Goal: Use online tool/utility: Utilize a website feature to perform a specific function

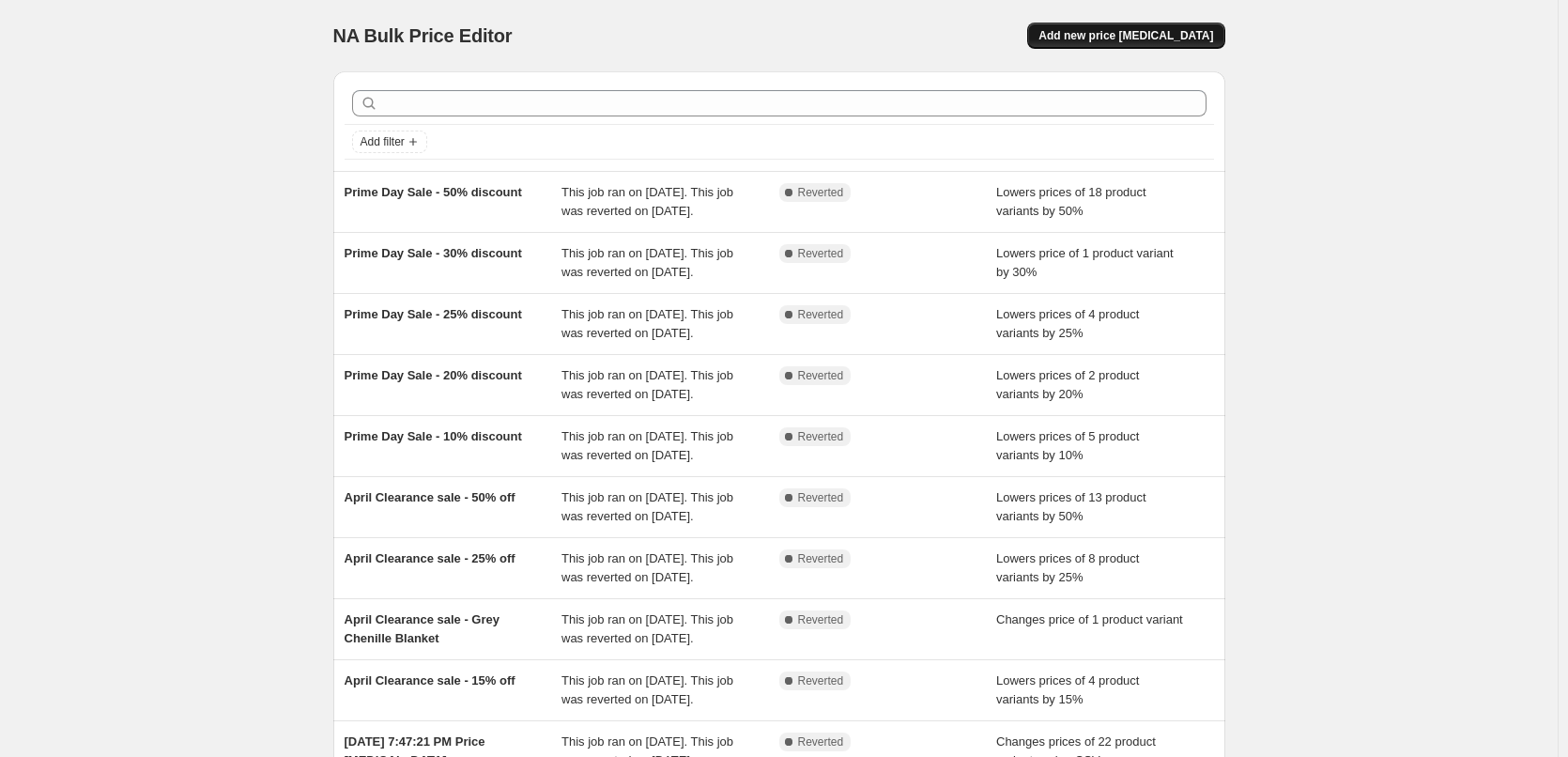
click at [1144, 35] on span "Add new price [MEDICAL_DATA]" at bounding box center [1126, 36] width 174 height 15
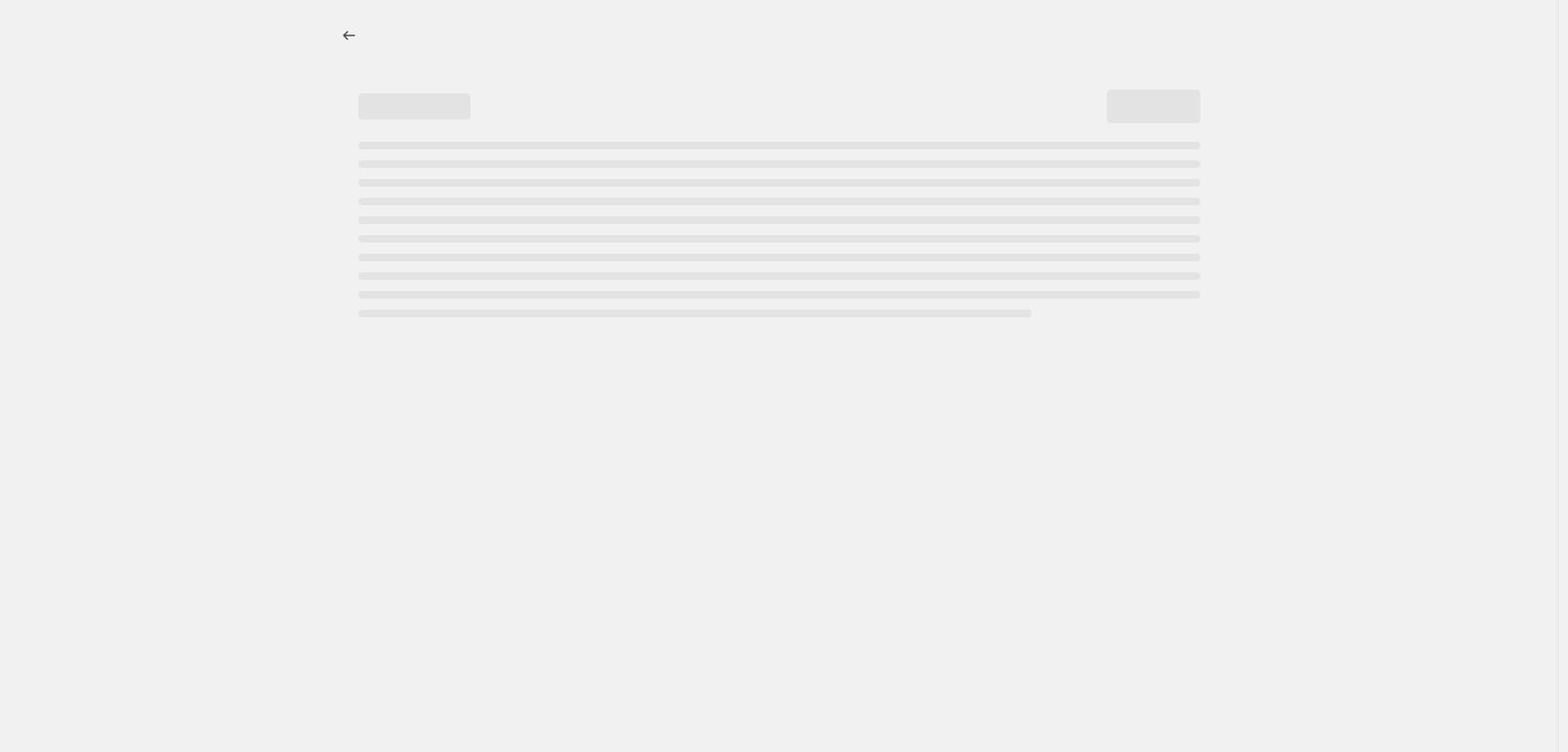
select select "percentage"
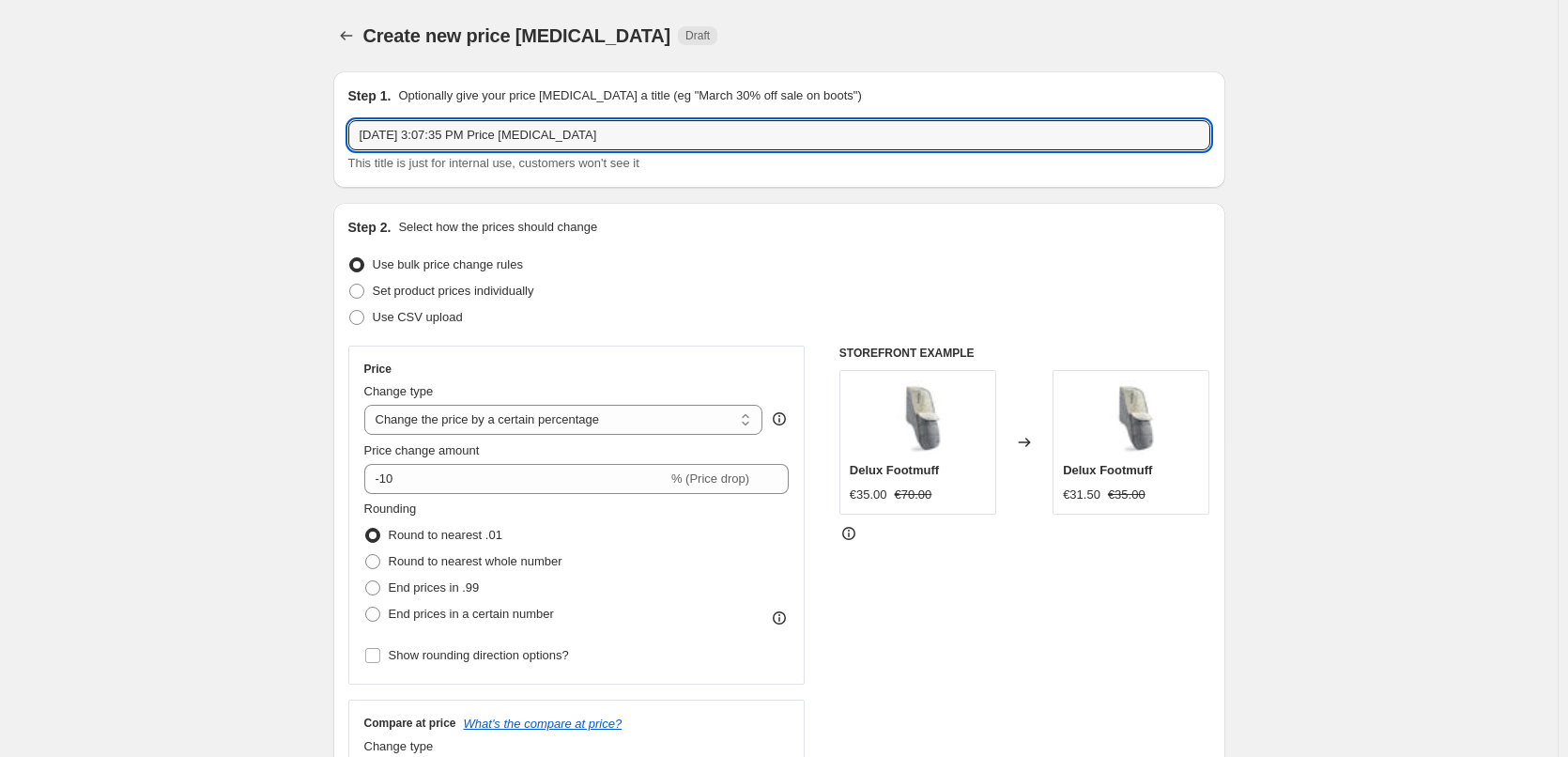
drag, startPoint x: 632, startPoint y: 134, endPoint x: 336, endPoint y: 132, distance: 296.0
paste input "Moses Basket Sheets"
click at [569, 140] on input "Moses Basket Sheets - Plain Pink - 50%off" at bounding box center [780, 135] width 863 height 31
click at [574, 141] on input "Moses Basket Sheets - Plain Pink - 50%off" at bounding box center [780, 135] width 863 height 31
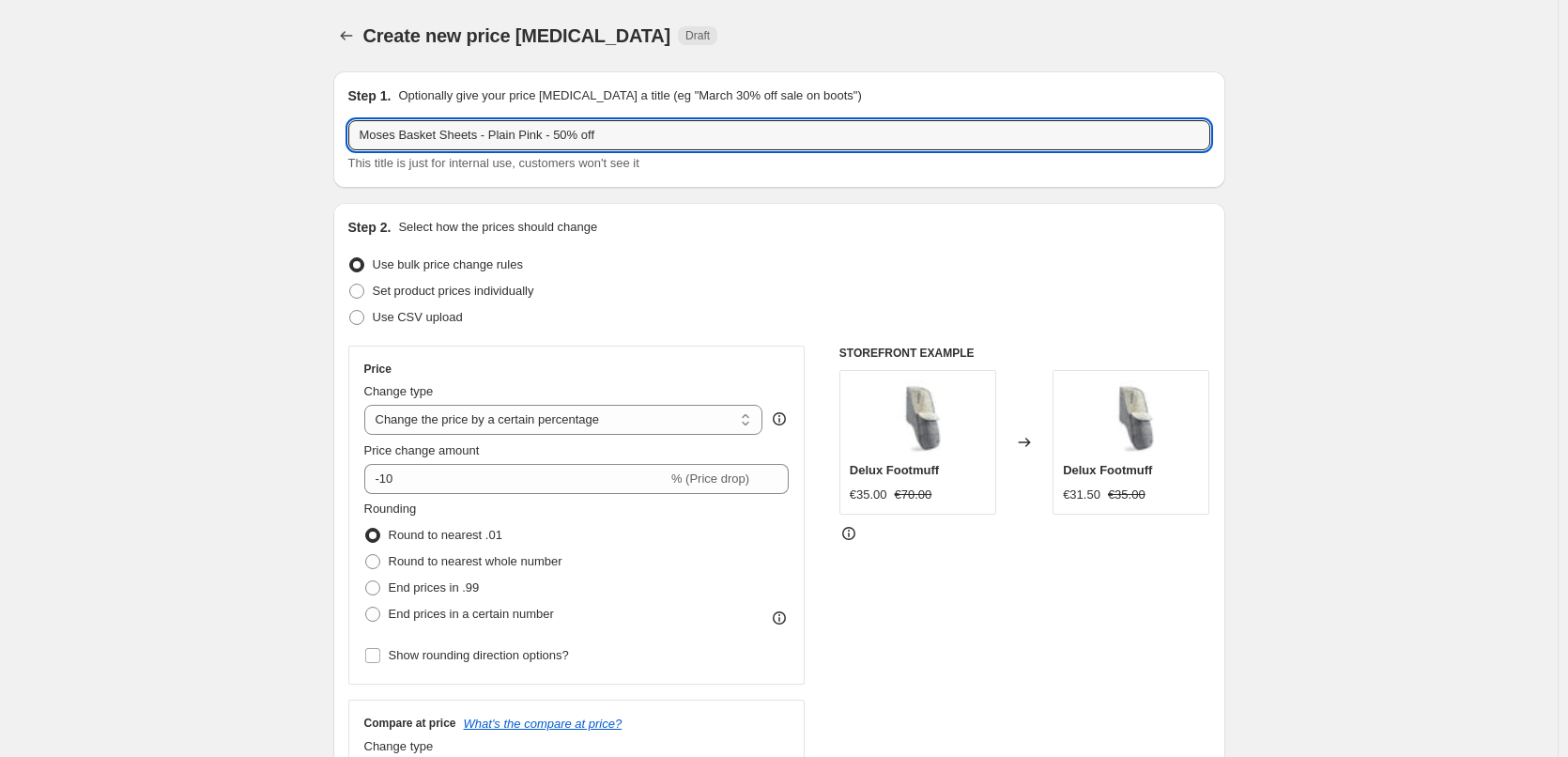
type input "Moses Basket Sheets - Plain Pink - 50% off"
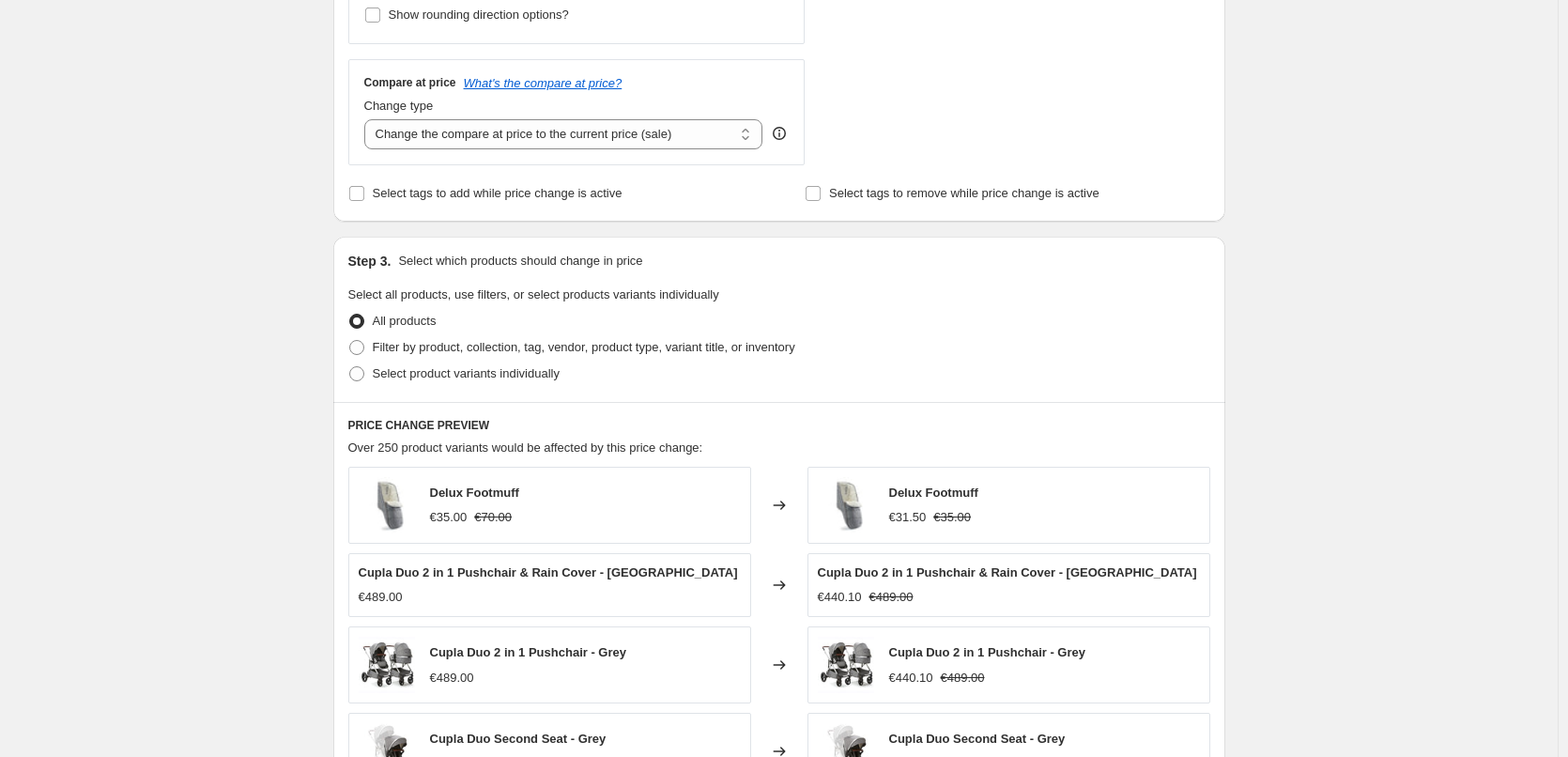
scroll to position [188, 0]
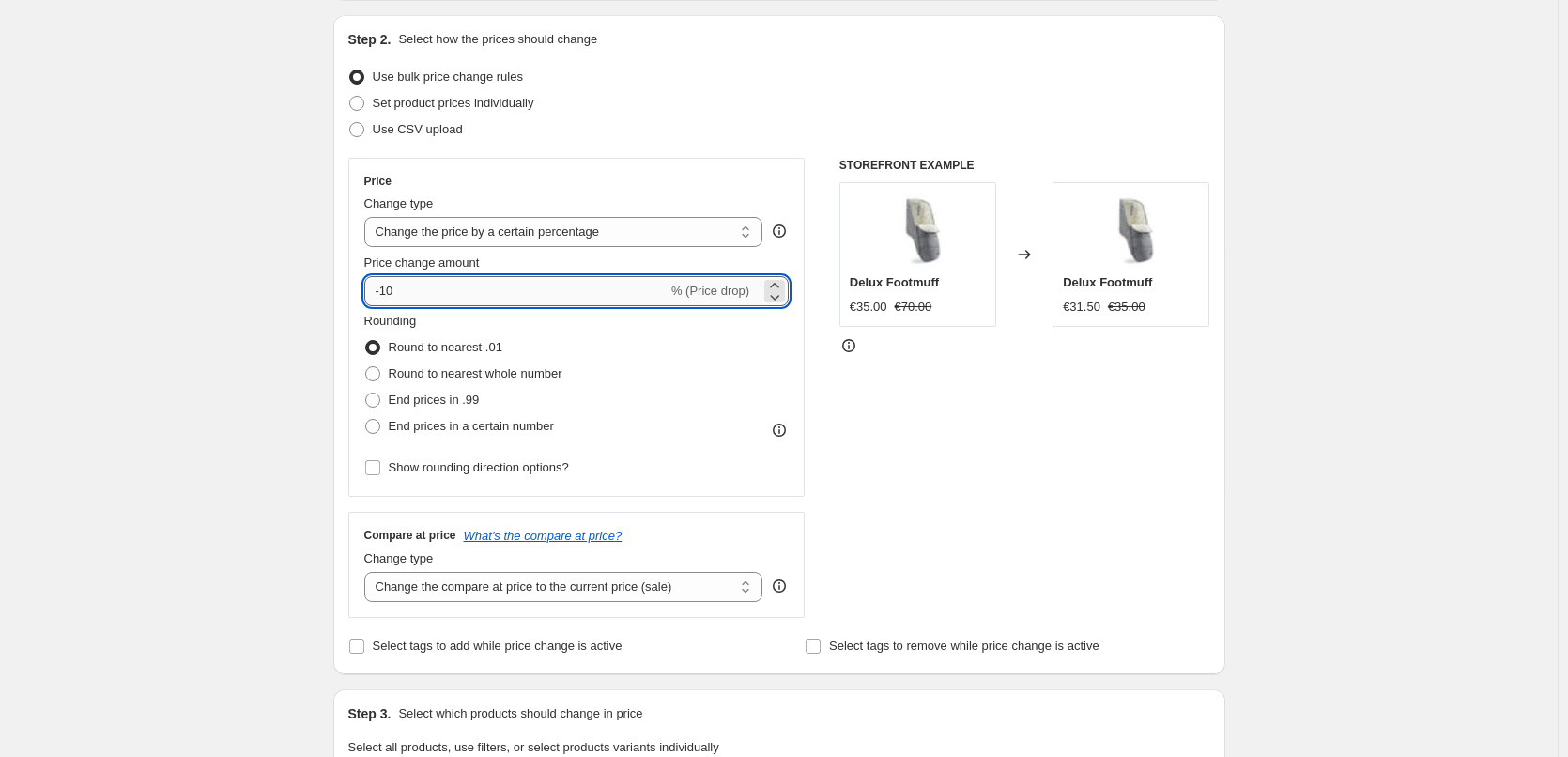
drag, startPoint x: 386, startPoint y: 297, endPoint x: 404, endPoint y: 294, distance: 18.2
click at [404, 294] on input "-10" at bounding box center [516, 292] width 303 height 31
type input "-50"
click at [234, 366] on div "Create new price change job. This page is ready Create new price change job Dra…" at bounding box center [779, 745] width 1558 height 1865
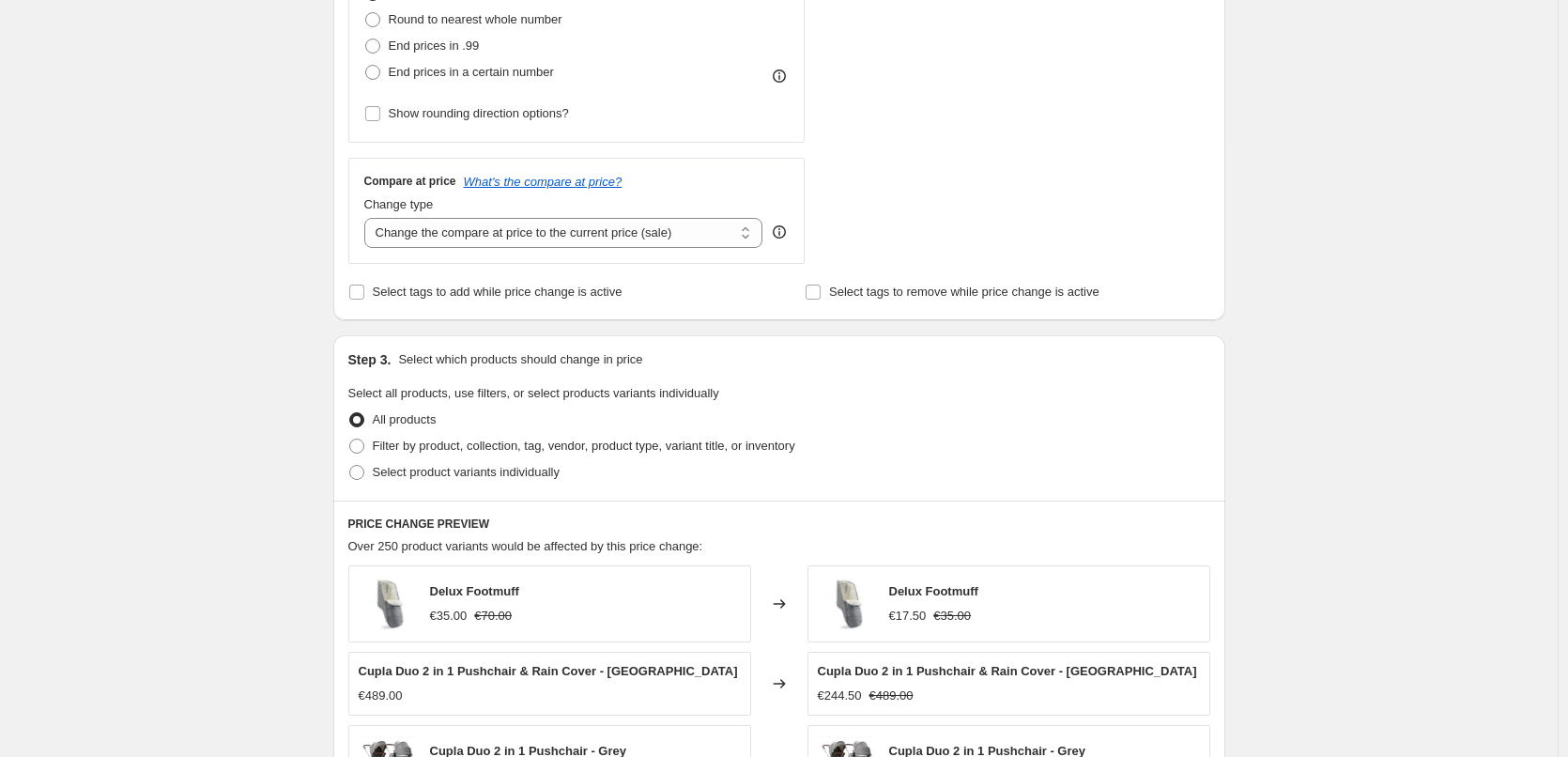
scroll to position [563, 0]
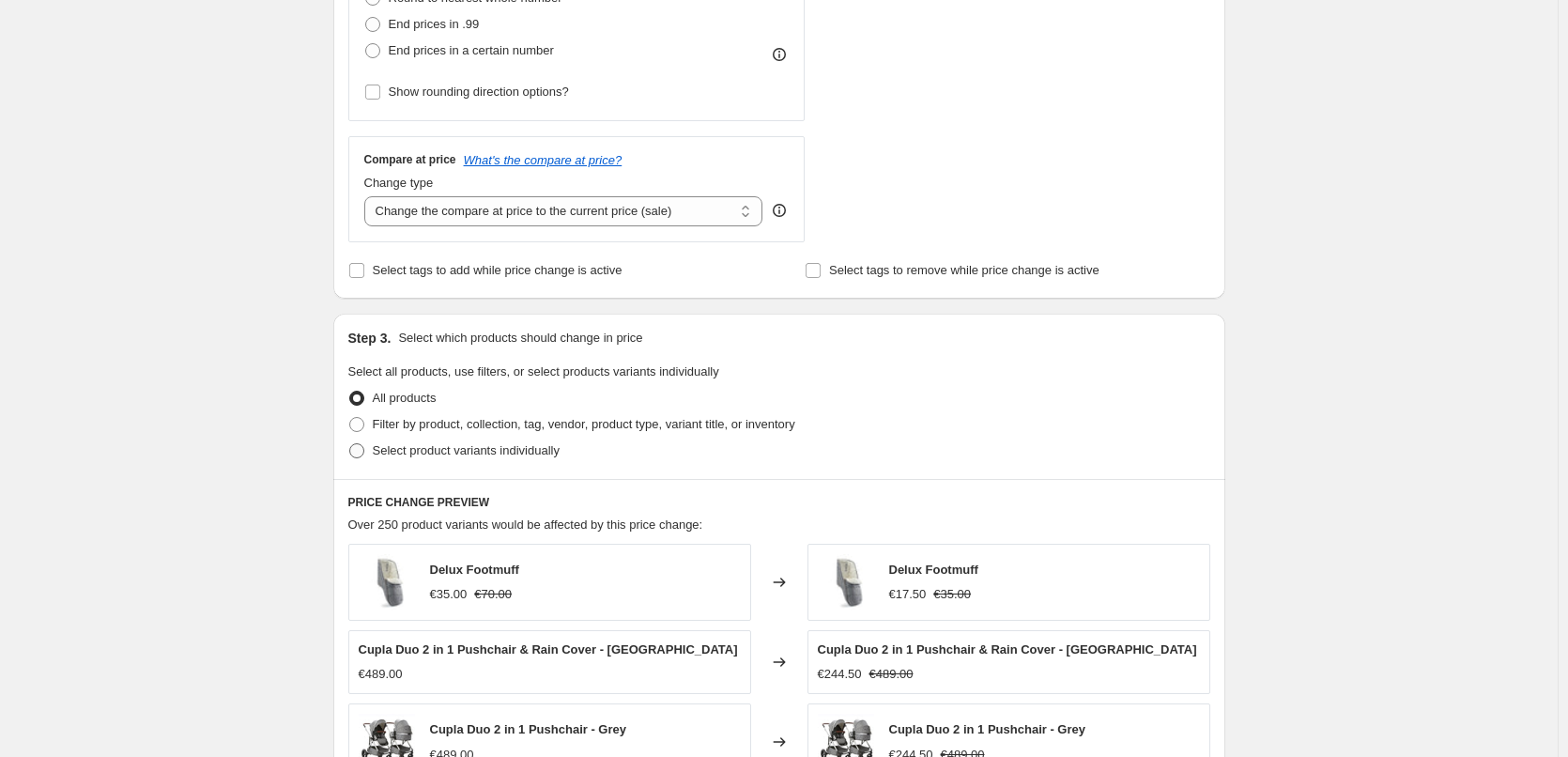
click at [364, 454] on span at bounding box center [357, 451] width 15 height 15
click at [351, 444] on input "Select product variants individually" at bounding box center [350, 443] width 1 height 1
radio input "true"
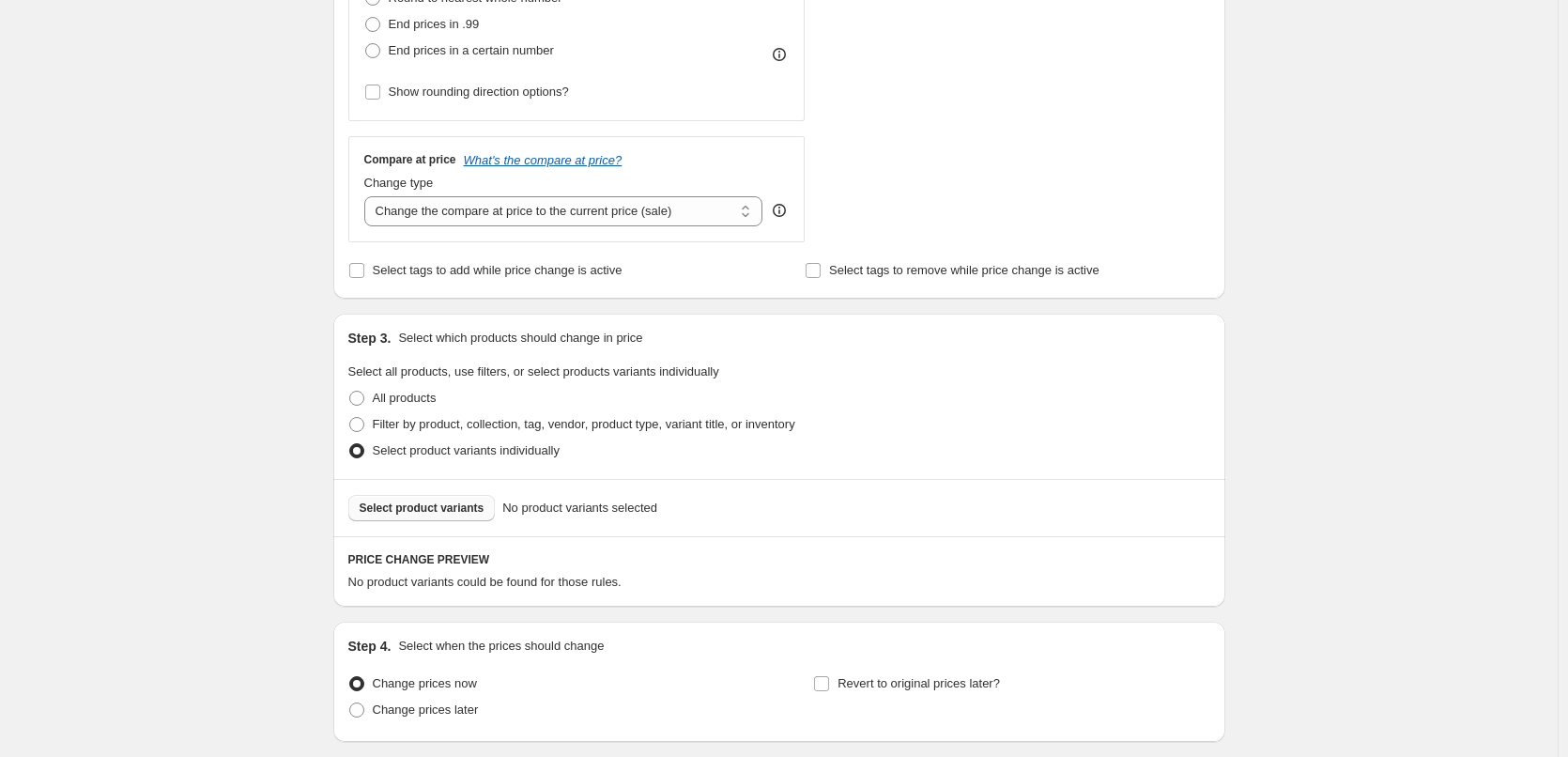
click at [453, 507] on span "Select product variants" at bounding box center [421, 508] width 125 height 15
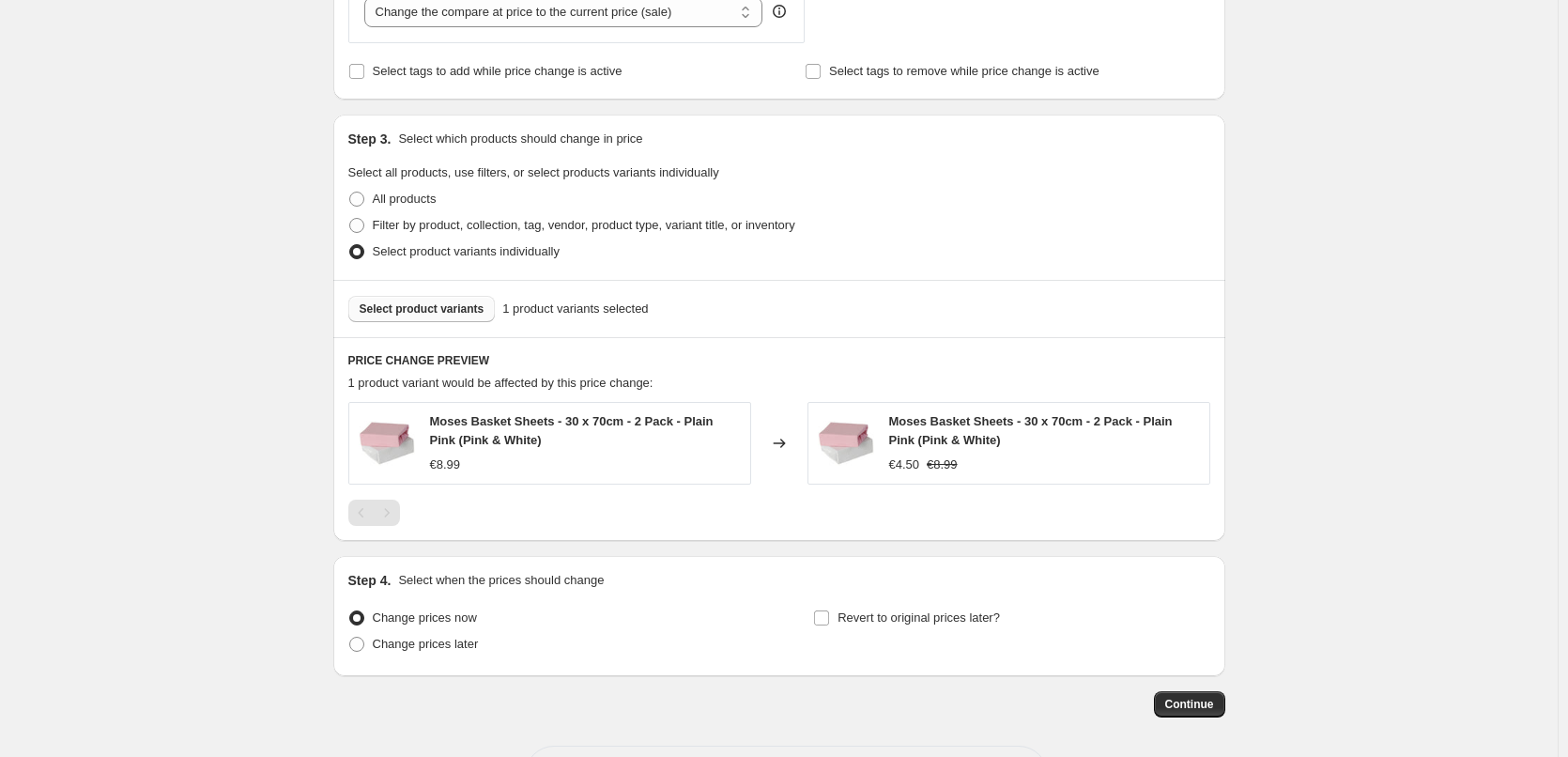
scroll to position [839, 0]
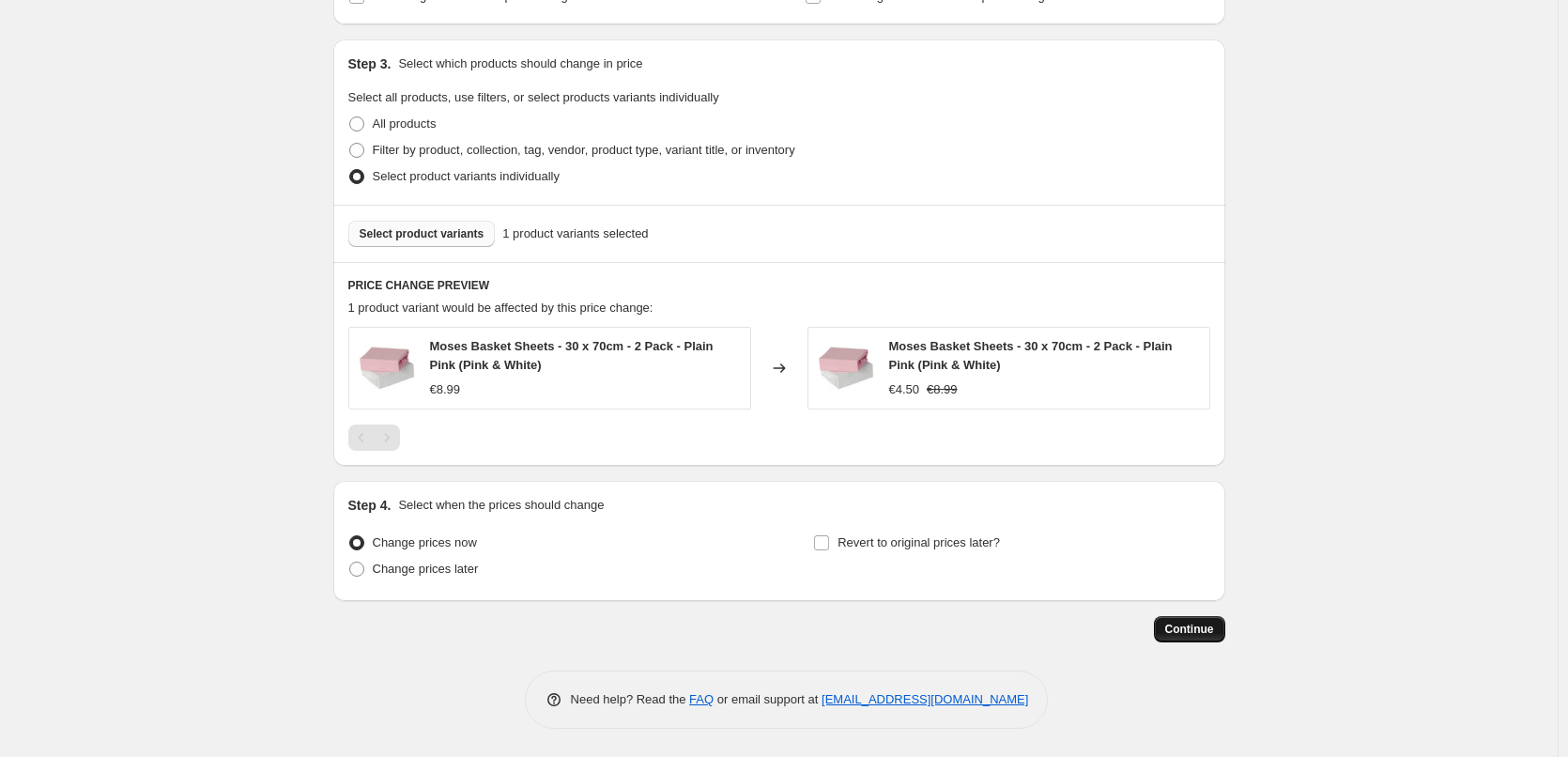
click at [1210, 625] on span "Continue" at bounding box center [1190, 629] width 49 height 15
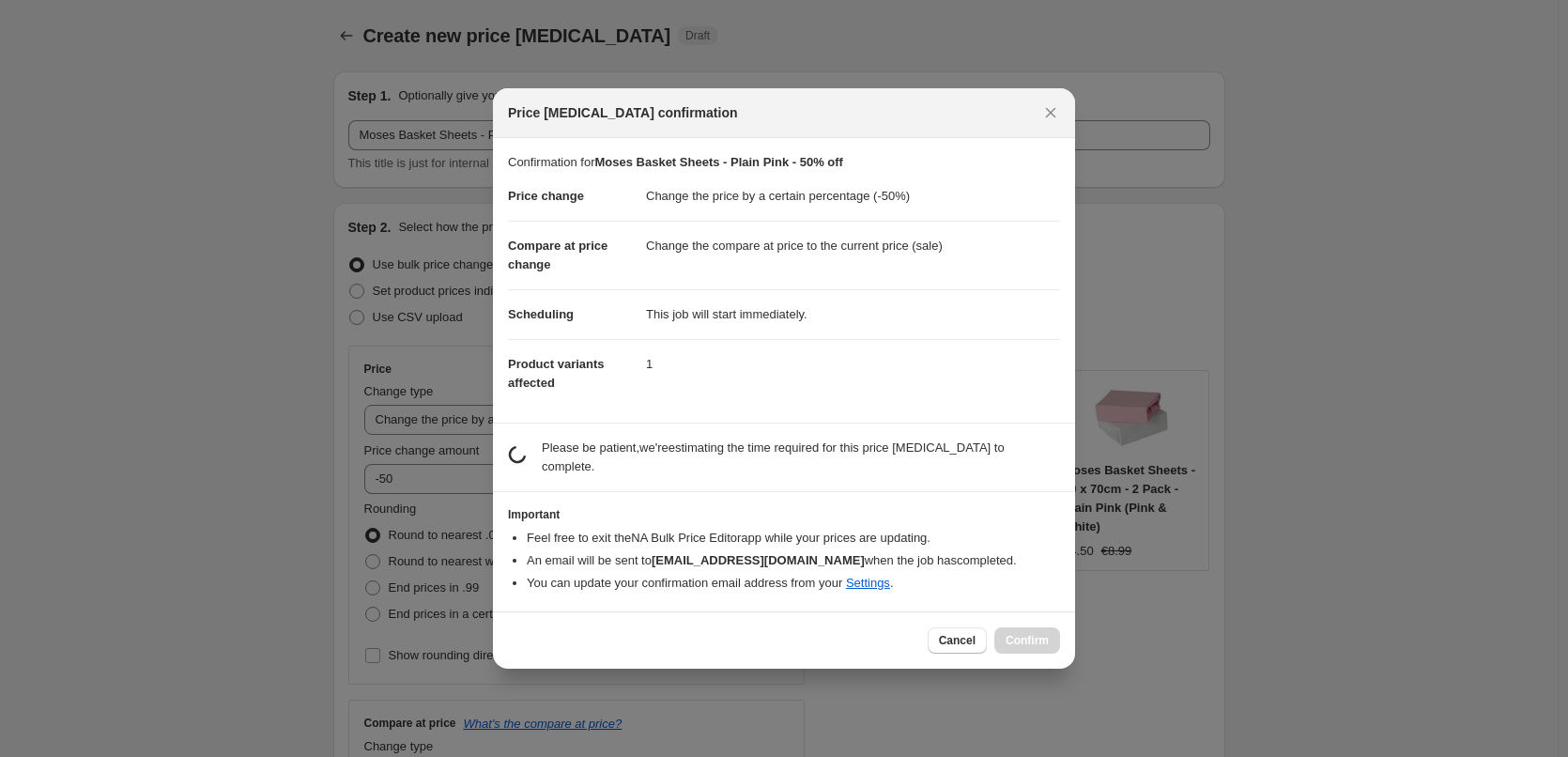
scroll to position [0, 0]
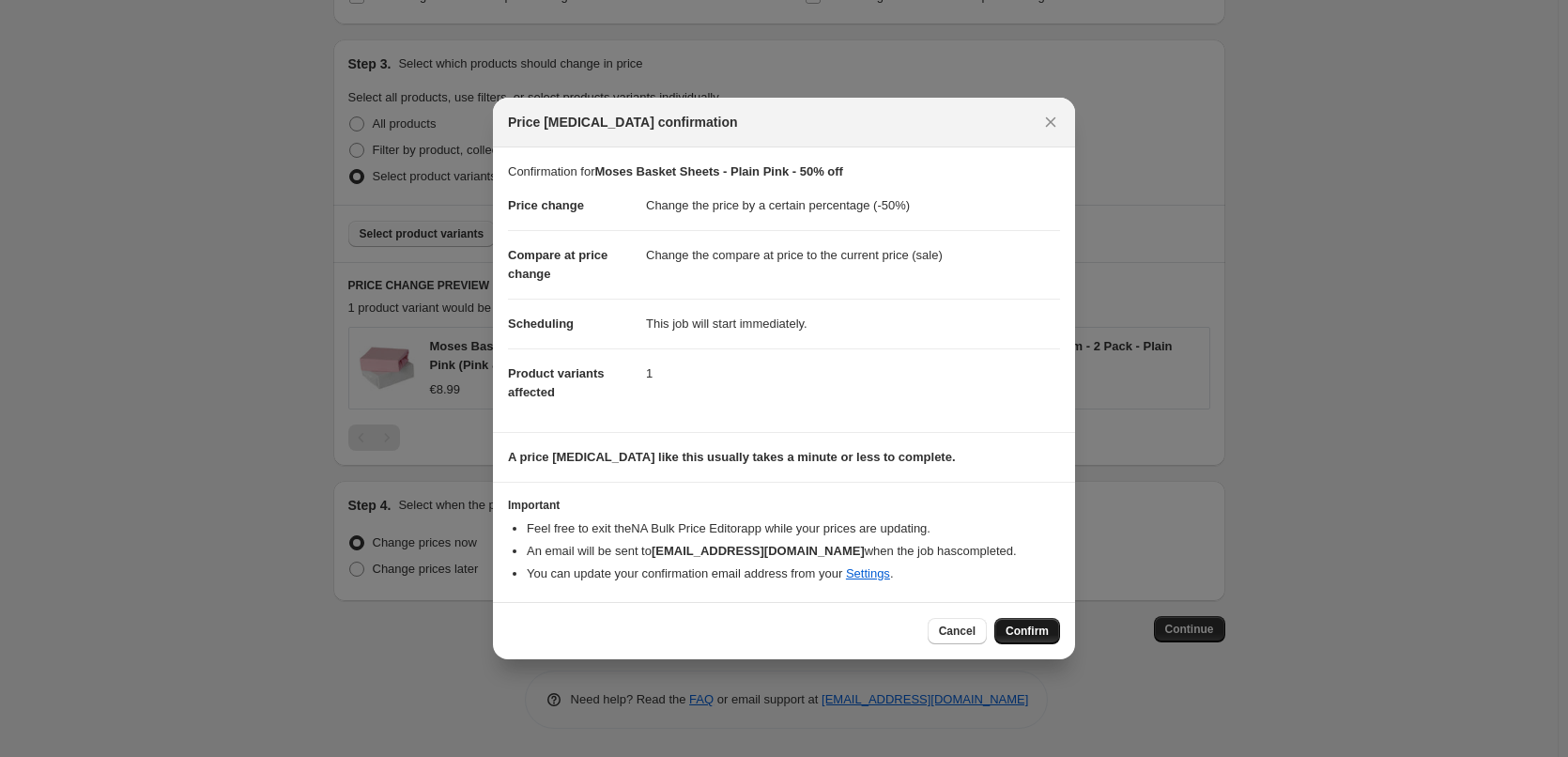
click at [1028, 637] on span "Confirm" at bounding box center [1027, 631] width 43 height 15
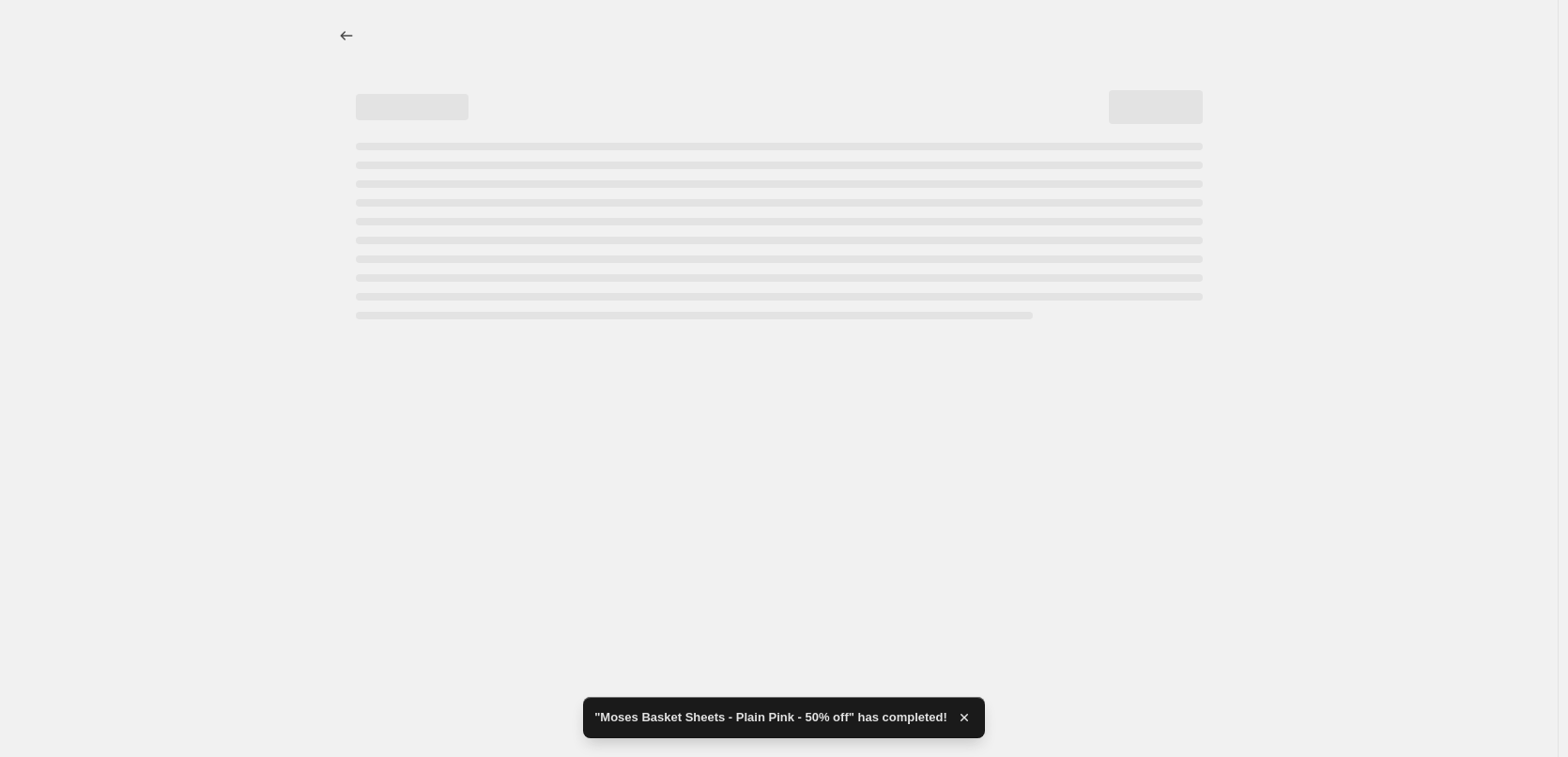
select select "percentage"
